Goal: Task Accomplishment & Management: Manage account settings

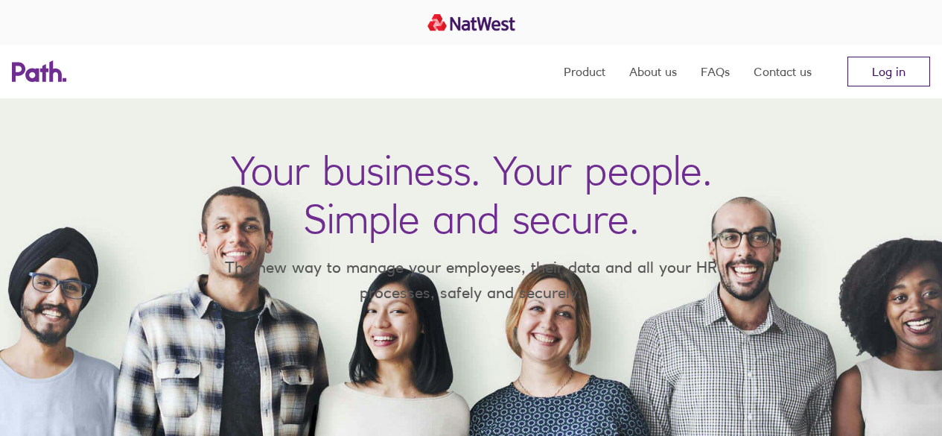
click at [901, 72] on link "Log in" at bounding box center [888, 72] width 83 height 30
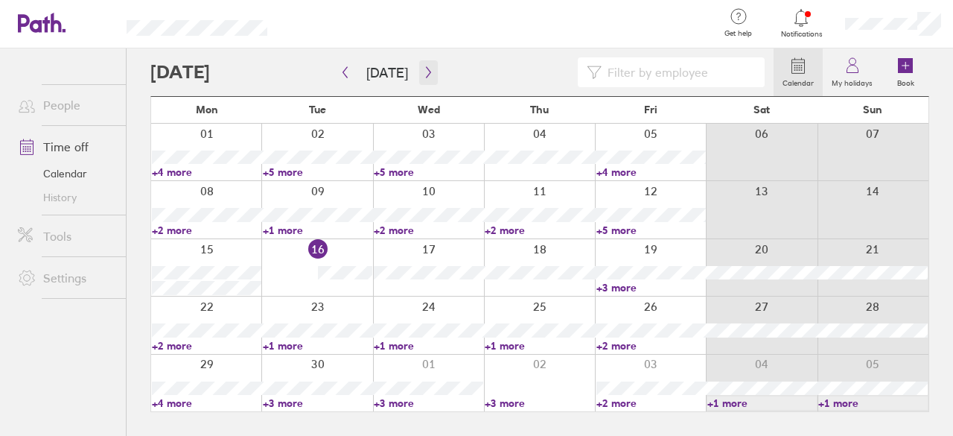
click at [423, 75] on icon "button" at bounding box center [428, 72] width 11 height 12
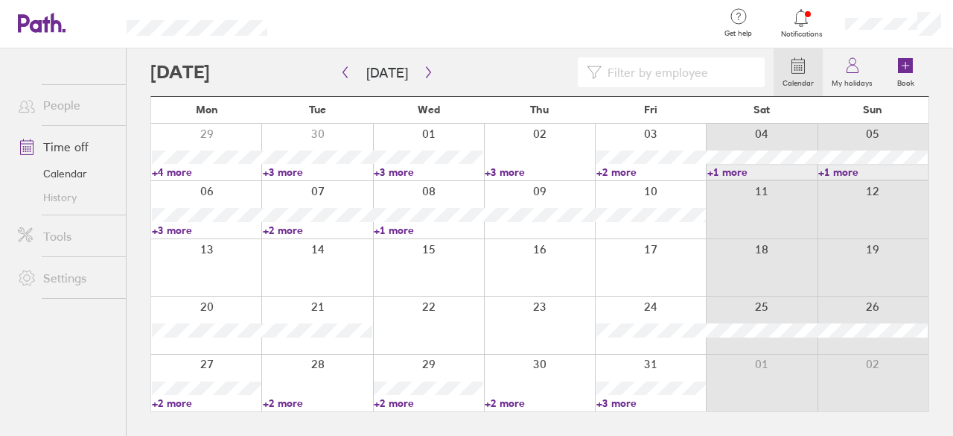
click at [184, 401] on link "+2 more" at bounding box center [206, 402] width 109 height 13
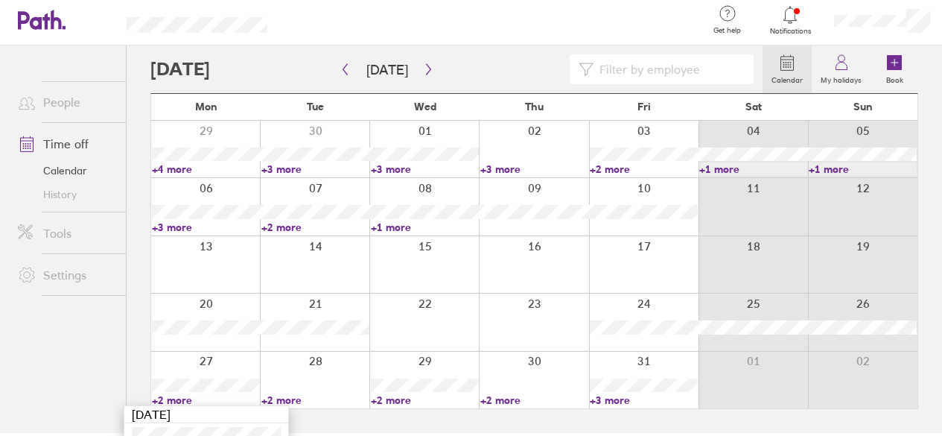
scroll to position [45, 0]
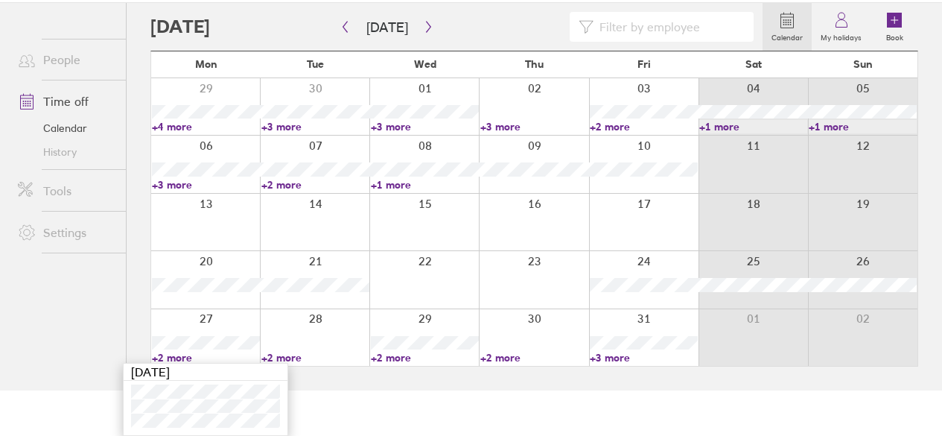
click at [513, 390] on html "Get help FAQs Contact us Notifications My profile Sign out People Time off Cale…" at bounding box center [471, 173] width 942 height 436
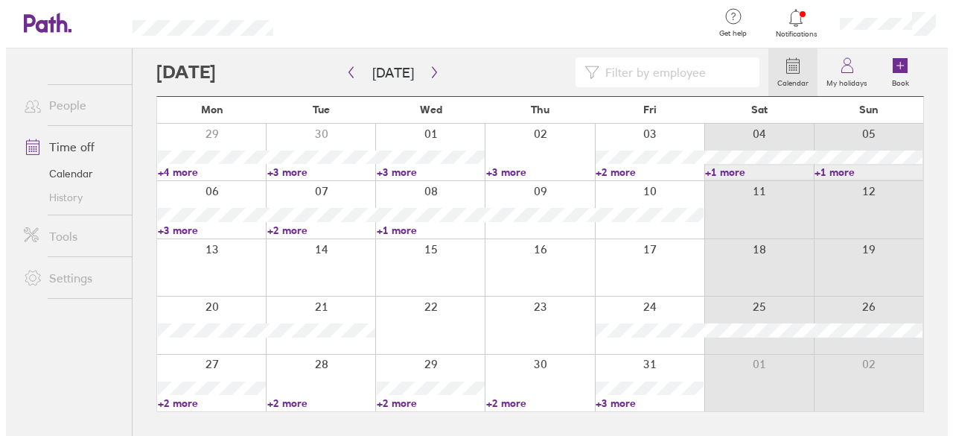
scroll to position [0, 0]
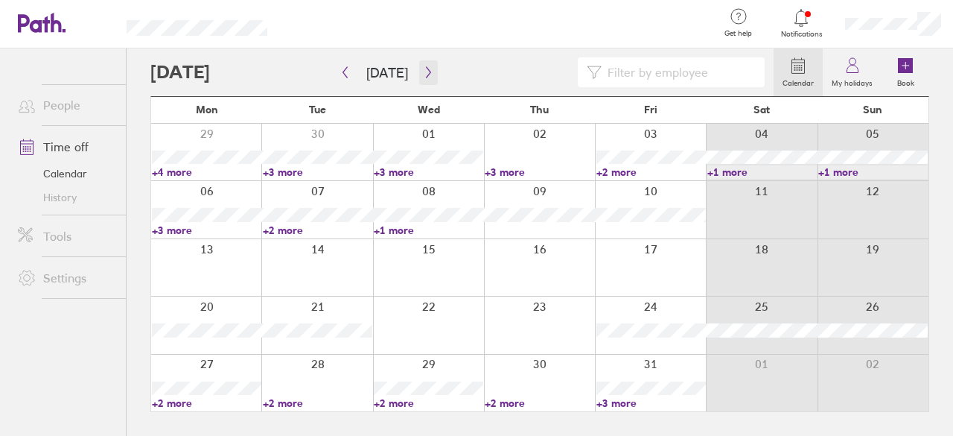
click at [427, 68] on icon "button" at bounding box center [428, 72] width 11 height 12
